Goal: Find specific page/section: Locate item on page

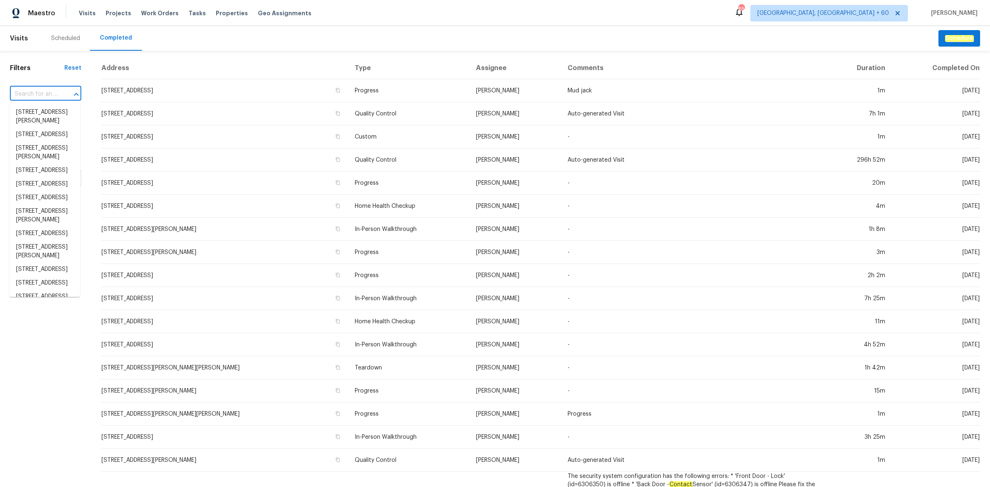
click at [38, 95] on input "text" at bounding box center [34, 94] width 48 height 13
paste input "[STREET_ADDRESS][PERSON_NAME]"
type input "[STREET_ADDRESS][PERSON_NAME]"
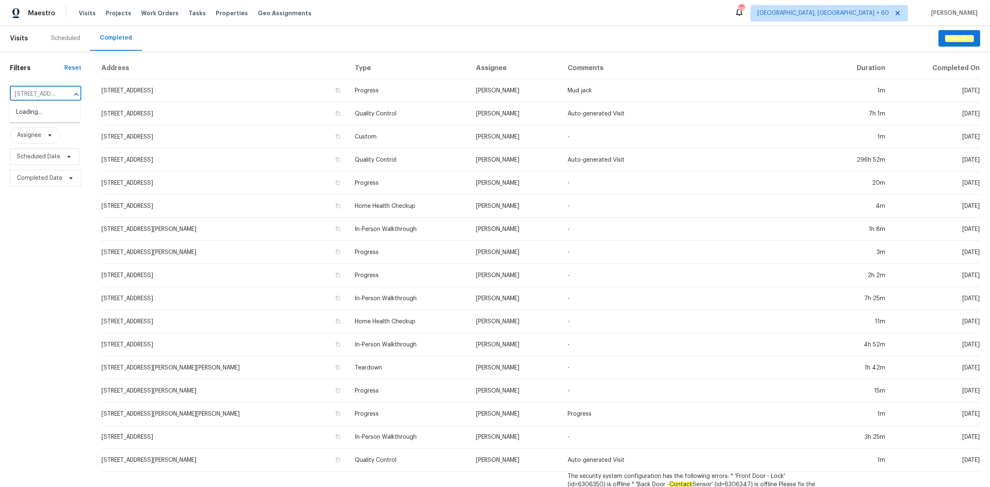
scroll to position [0, 54]
click at [47, 109] on li "[STREET_ADDRESS][PERSON_NAME]" at bounding box center [44, 117] width 71 height 22
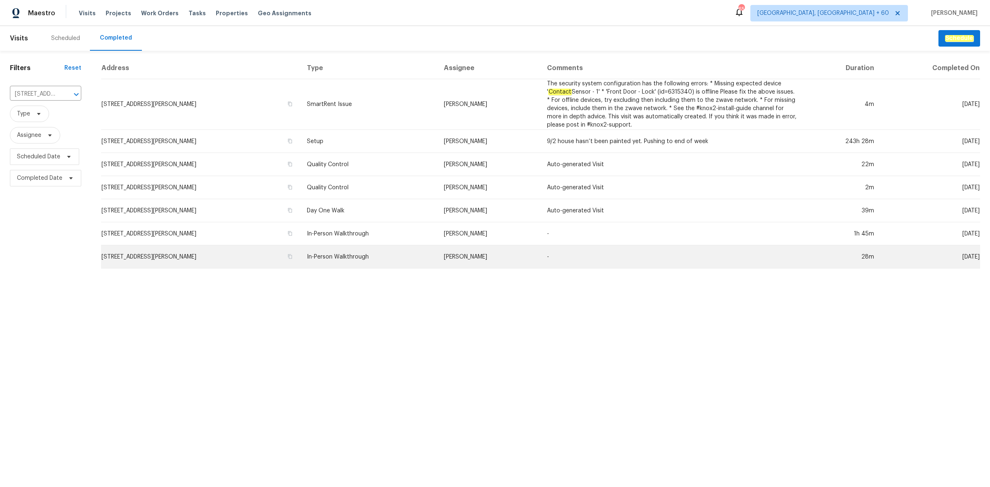
click at [318, 252] on td "In-Person Walkthrough" at bounding box center [368, 256] width 137 height 23
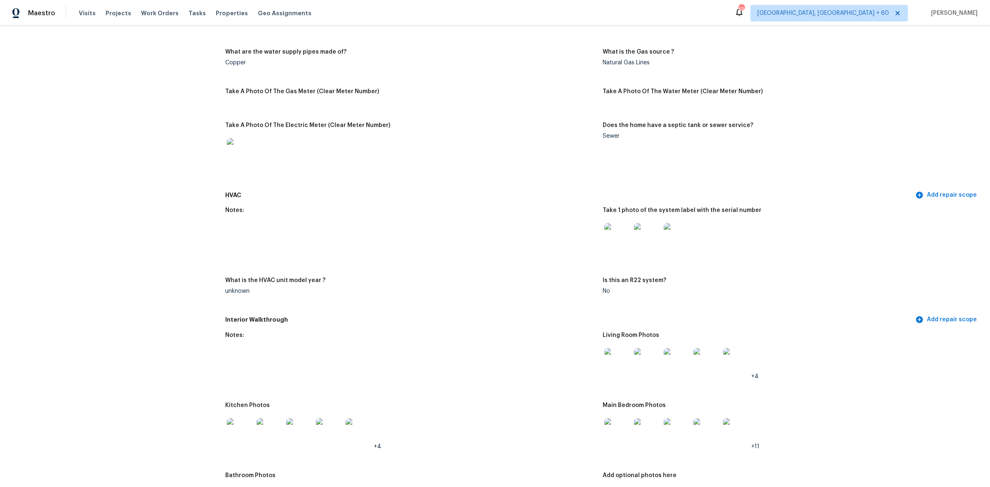
scroll to position [619, 0]
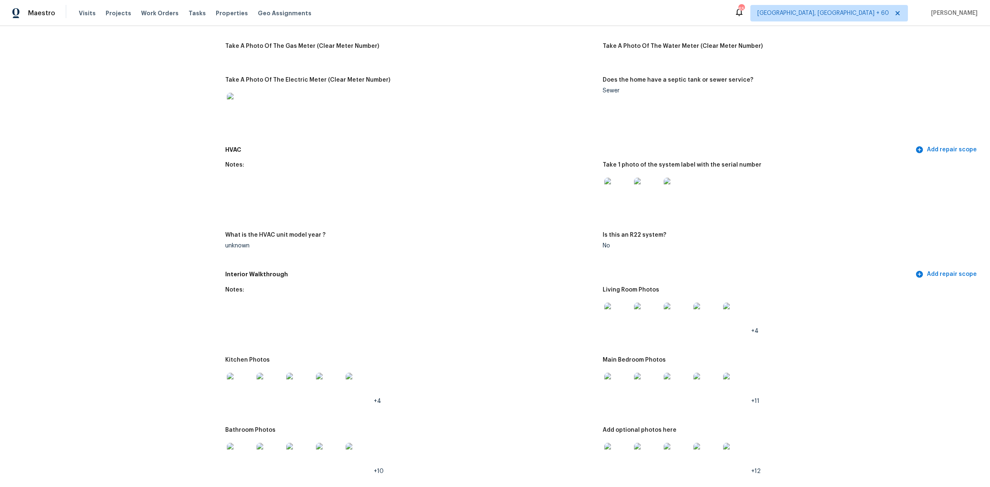
click at [607, 308] on img at bounding box center [617, 316] width 26 height 26
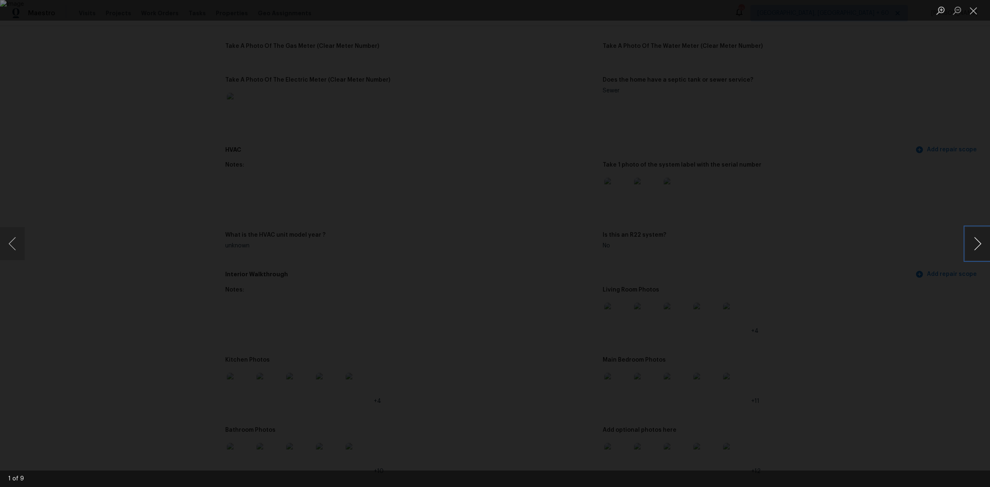
click at [979, 248] on button "Next image" at bounding box center [977, 243] width 25 height 33
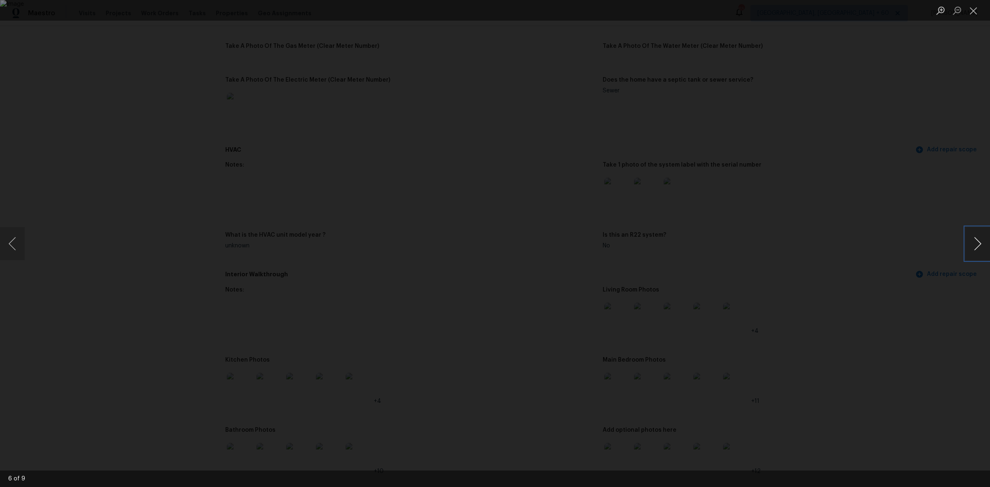
click at [979, 248] on button "Next image" at bounding box center [977, 243] width 25 height 33
